Goal: Information Seeking & Learning: Compare options

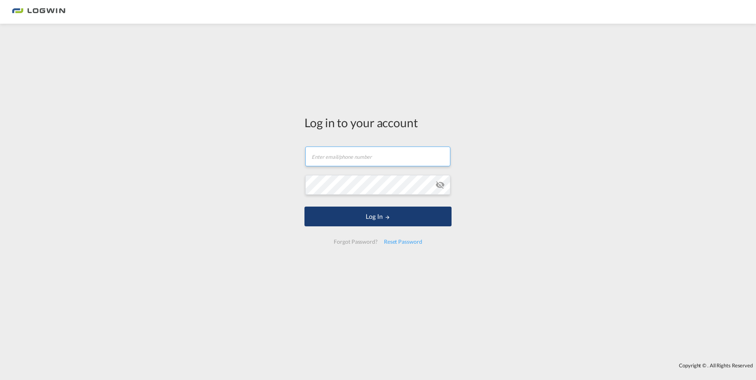
type input "[PERSON_NAME][EMAIL_ADDRESS][PERSON_NAME][DOMAIN_NAME]"
click at [370, 220] on button "Log In" at bounding box center [377, 217] width 147 height 20
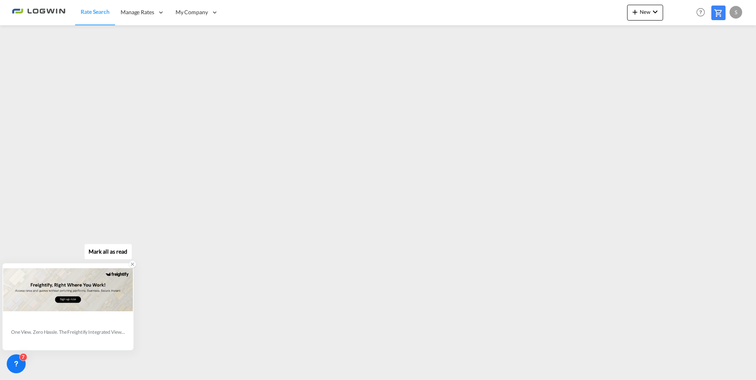
click at [131, 266] on icon at bounding box center [132, 264] width 3 height 3
